Goal: Information Seeking & Learning: Learn about a topic

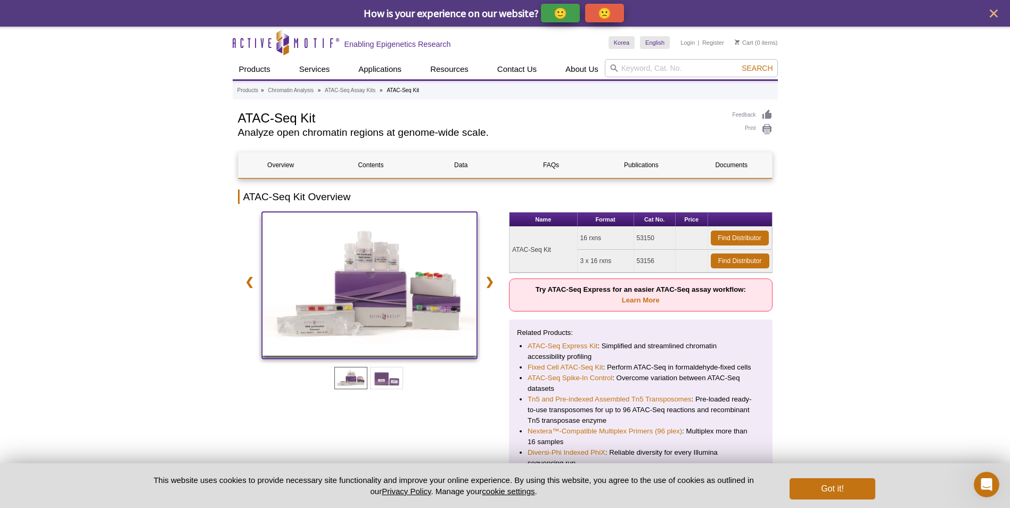
click at [337, 284] on img at bounding box center [370, 284] width 216 height 144
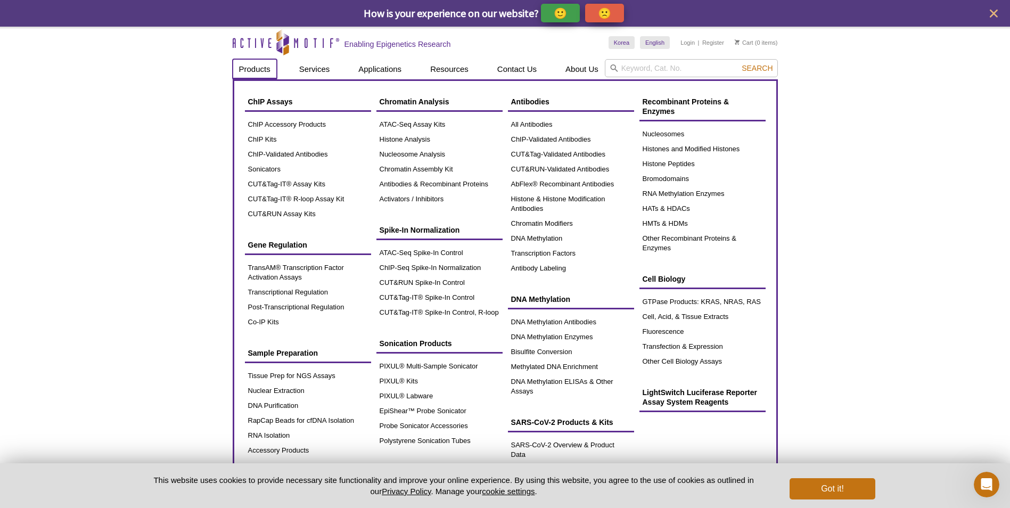
click at [245, 70] on link "Products" at bounding box center [255, 69] width 44 height 20
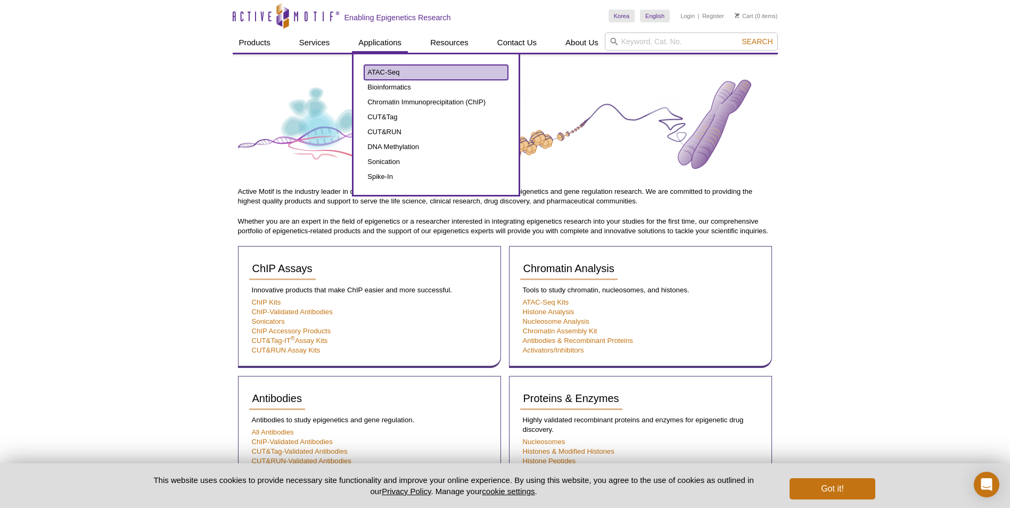
click at [379, 70] on link "ATAC-Seq" at bounding box center [436, 72] width 144 height 15
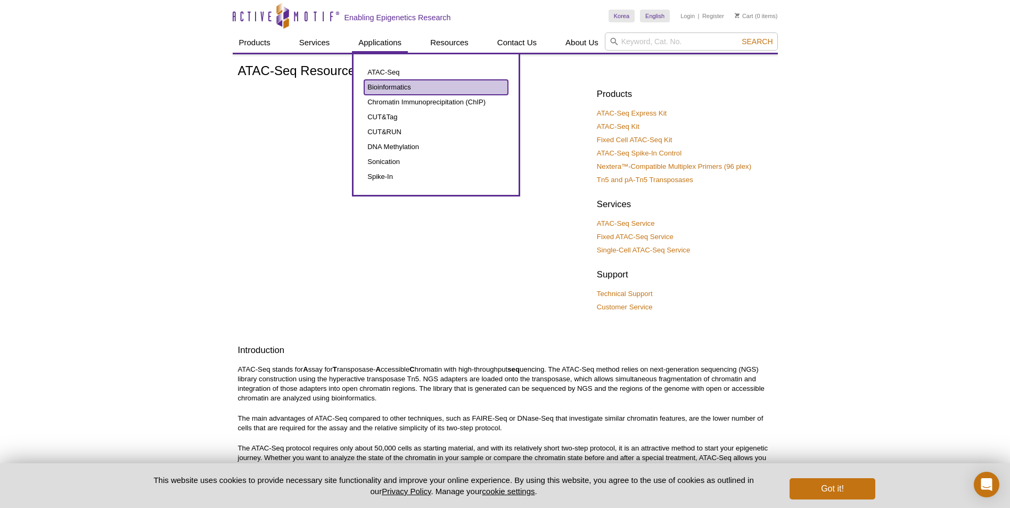
click at [382, 85] on link "Bioinformatics" at bounding box center [436, 87] width 144 height 15
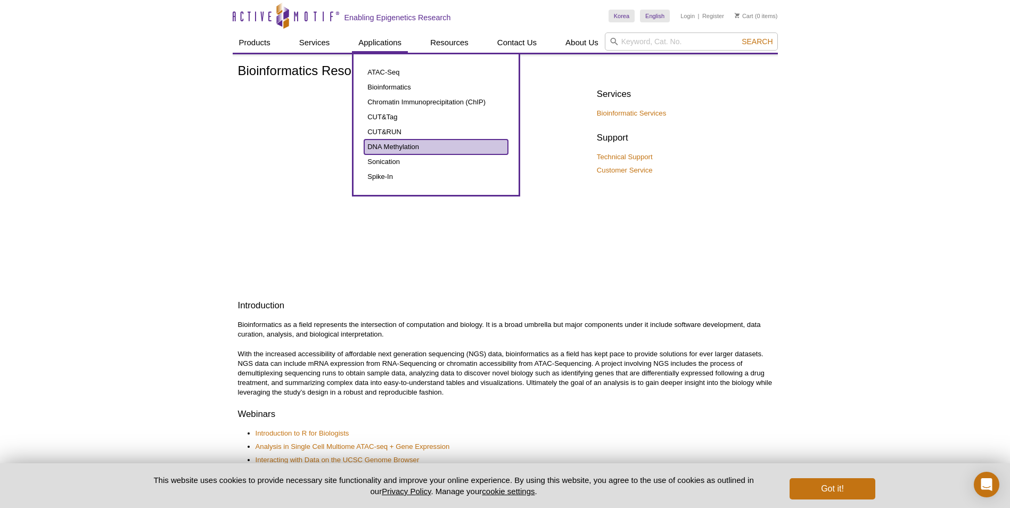
click at [382, 145] on link "DNA Methylation" at bounding box center [436, 147] width 144 height 15
